Goal: Task Accomplishment & Management: Complete application form

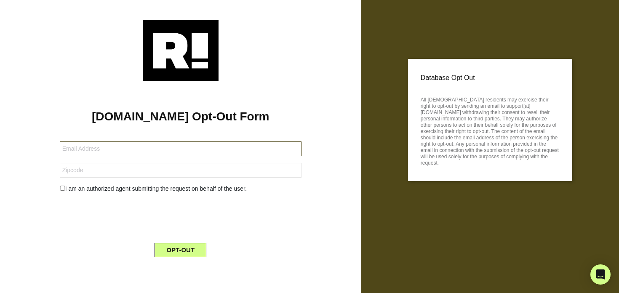
click at [190, 152] on input "text" at bounding box center [181, 149] width 242 height 15
type input "mnibwak@gmail.com"
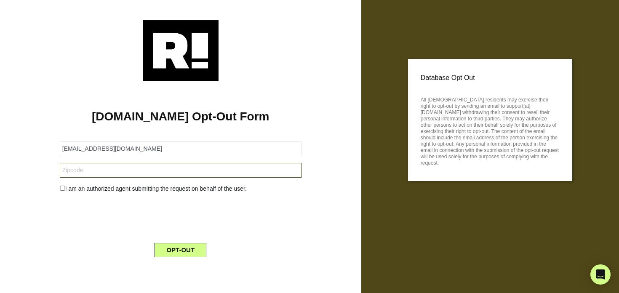
click at [164, 174] on input "text" at bounding box center [181, 170] width 242 height 15
type input "91384"
click at [62, 188] on input "checkbox" at bounding box center [62, 188] width 5 height 5
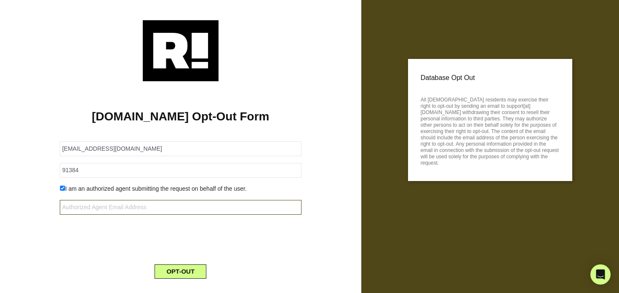
click at [112, 210] on input "text" at bounding box center [181, 207] width 242 height 15
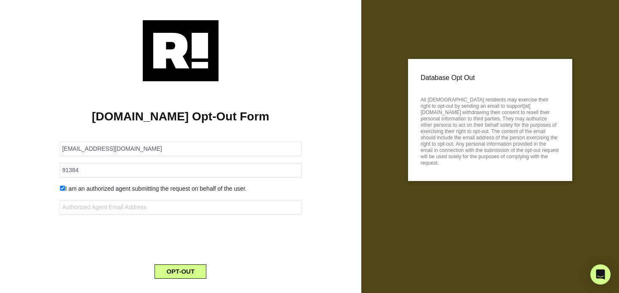
click at [62, 187] on input "checkbox" at bounding box center [62, 188] width 5 height 5
checkbox input "false"
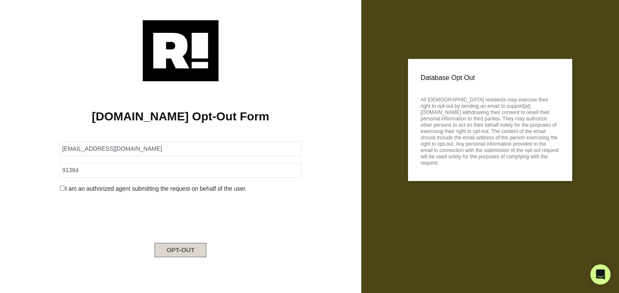
click at [192, 251] on button "OPT-OUT" at bounding box center [181, 250] width 52 height 14
